Goal: Information Seeking & Learning: Learn about a topic

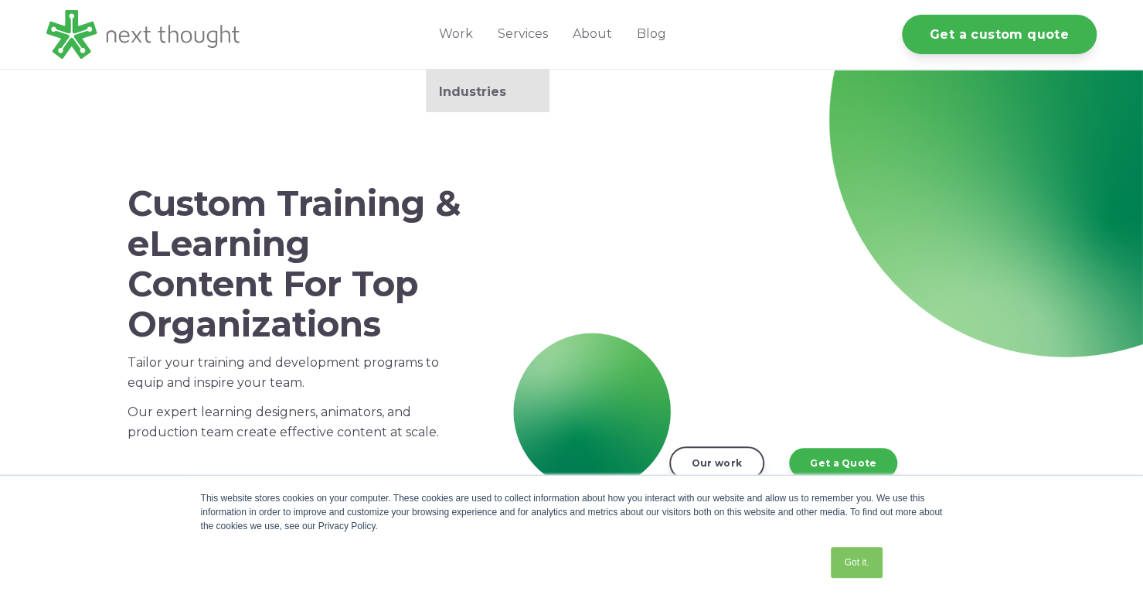
click at [461, 90] on link "Industries" at bounding box center [488, 91] width 124 height 15
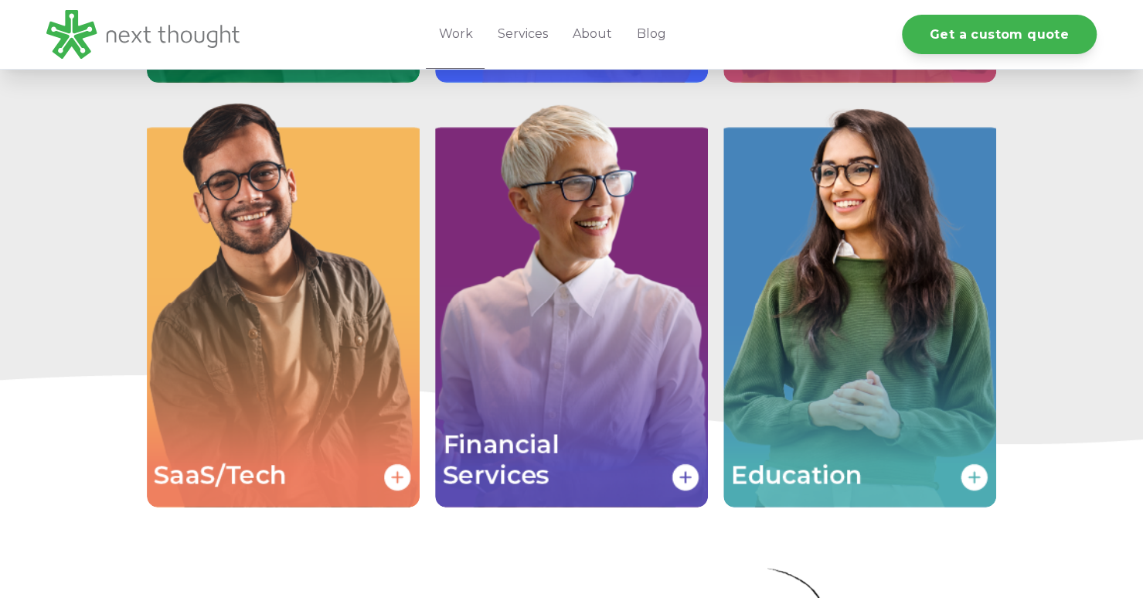
scroll to position [3581, 0]
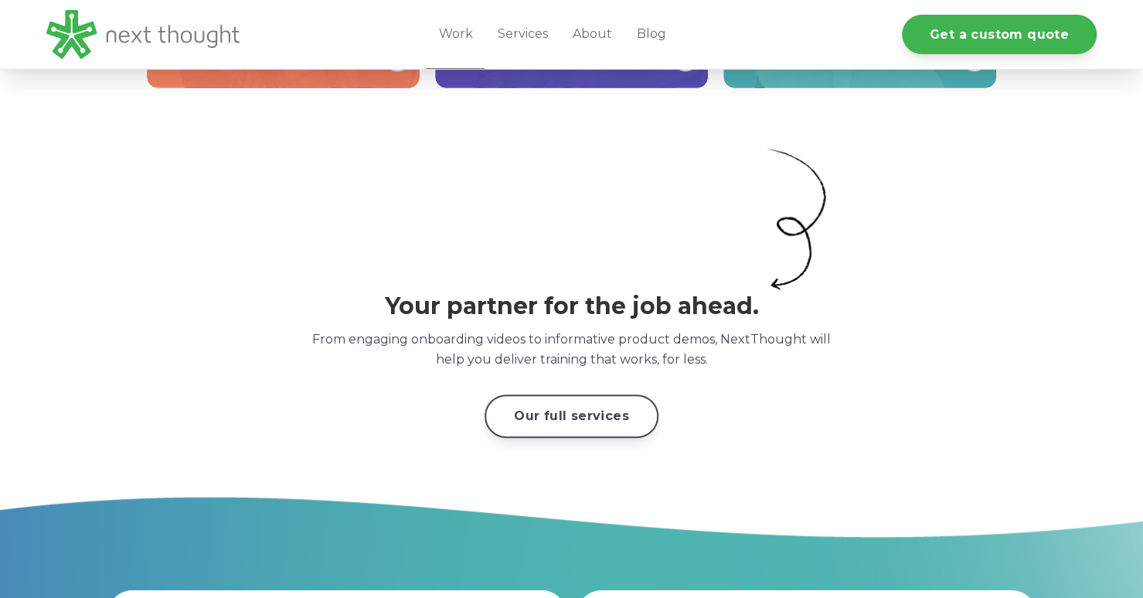
click at [520, 417] on link "Our full services" at bounding box center [572, 415] width 174 height 43
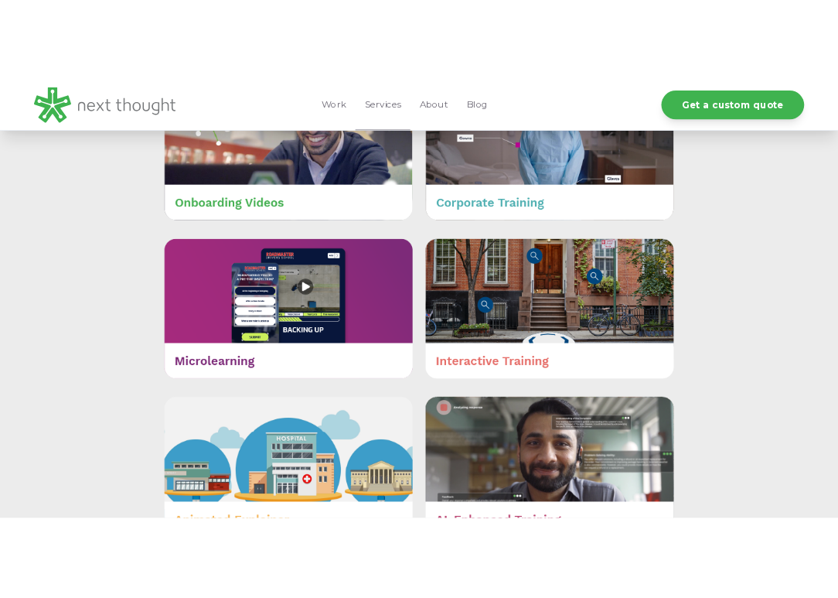
scroll to position [553, 0]
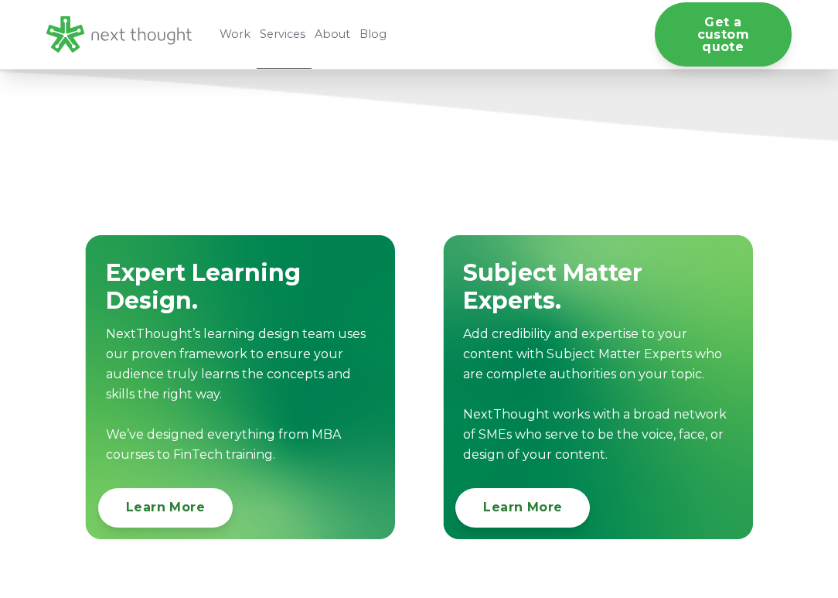
scroll to position [1544, 0]
